Goal: Information Seeking & Learning: Learn about a topic

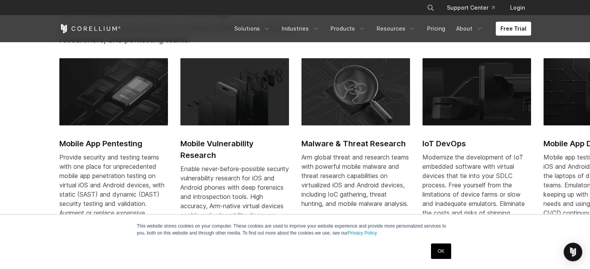
scroll to position [340, 0]
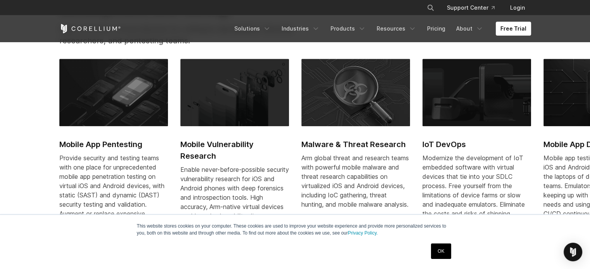
click at [206, 117] on img at bounding box center [234, 92] width 109 height 67
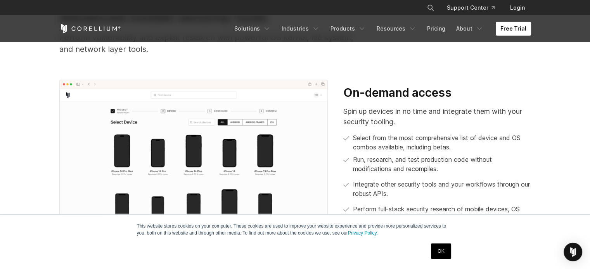
scroll to position [273, 0]
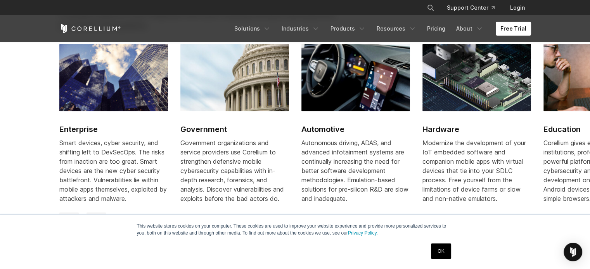
scroll to position [924, 0]
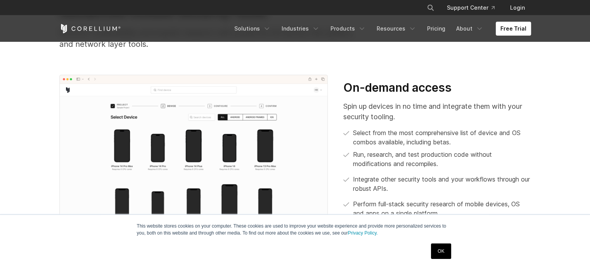
scroll to position [274, 0]
